Goal: Task Accomplishment & Management: Manage account settings

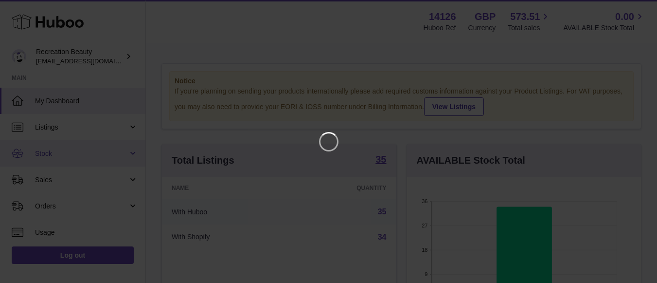
scroll to position [152, 238]
click at [638, 5] on icon "Close" at bounding box center [639, 9] width 12 height 12
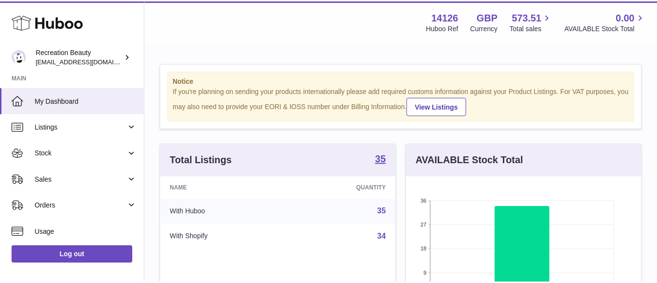
scroll to position [486263, 486180]
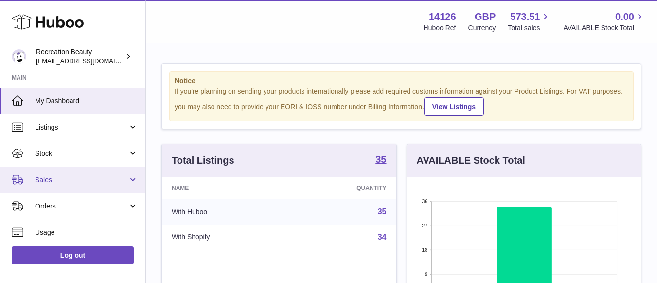
click at [52, 175] on span "Sales" at bounding box center [81, 179] width 93 height 9
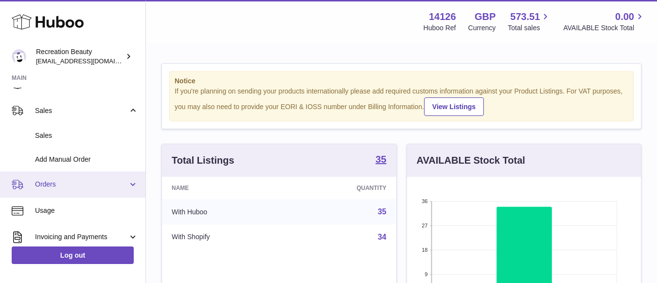
scroll to position [97, 0]
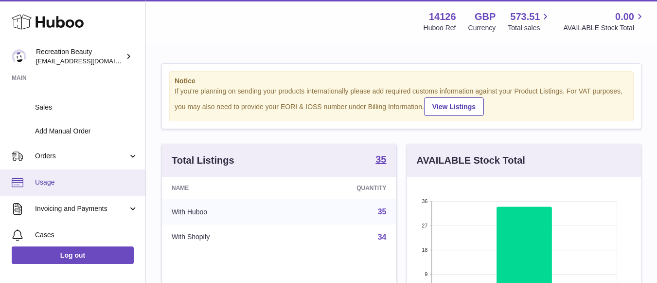
click at [54, 180] on span "Usage" at bounding box center [86, 182] width 103 height 9
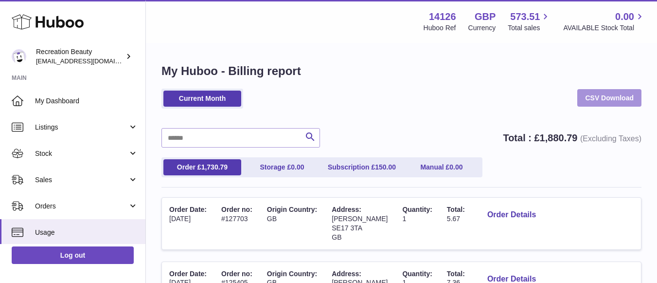
click at [606, 100] on link "CSV Download" at bounding box center [609, 98] width 64 height 18
